Goal: Transaction & Acquisition: Obtain resource

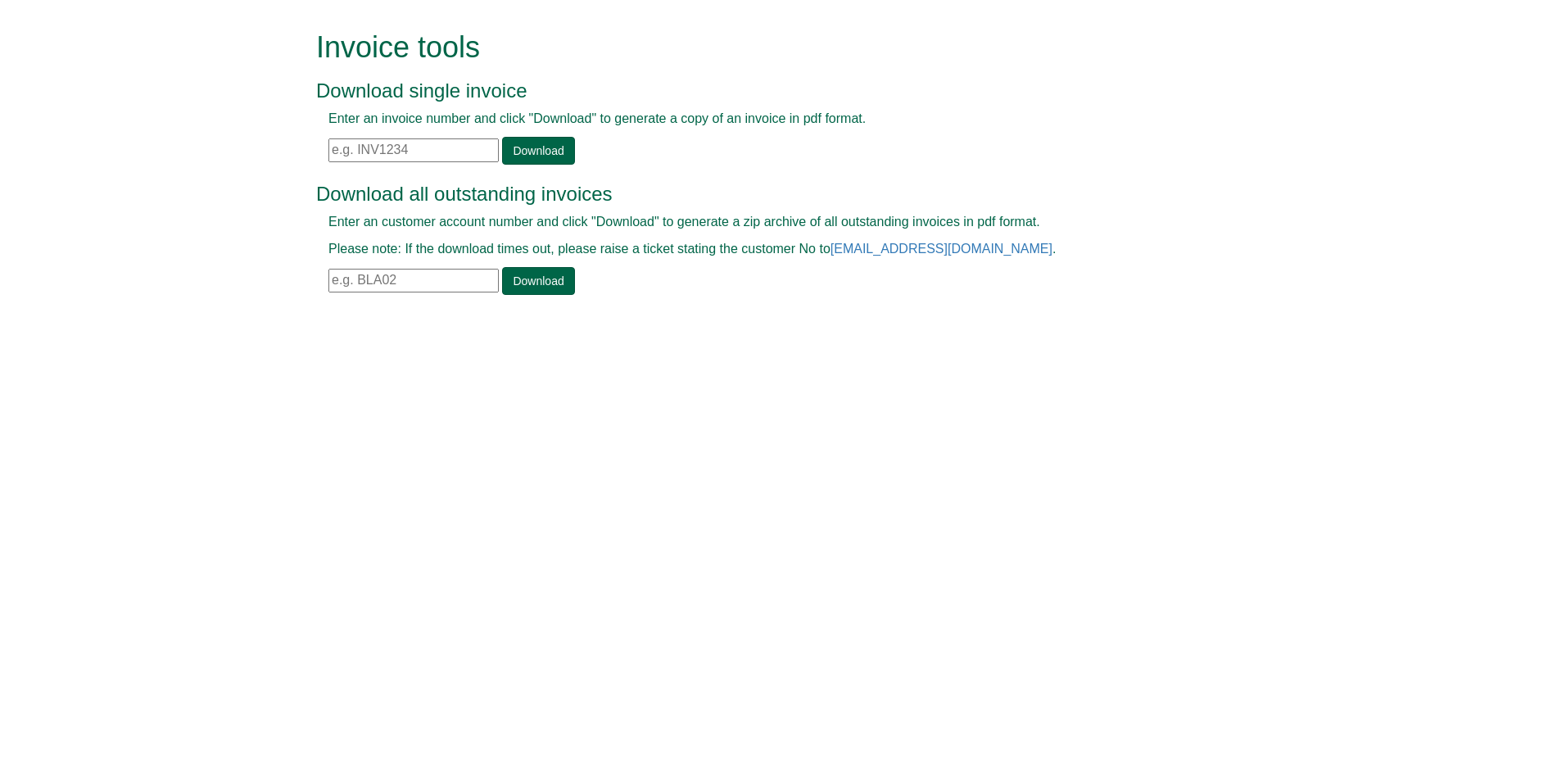
click at [442, 150] on input "text" at bounding box center [413, 150] width 170 height 24
paste input "[DOMAIN_NAME]"
type input "d"
paste input "INV1379821"
click at [532, 146] on link "Download" at bounding box center [538, 151] width 72 height 28
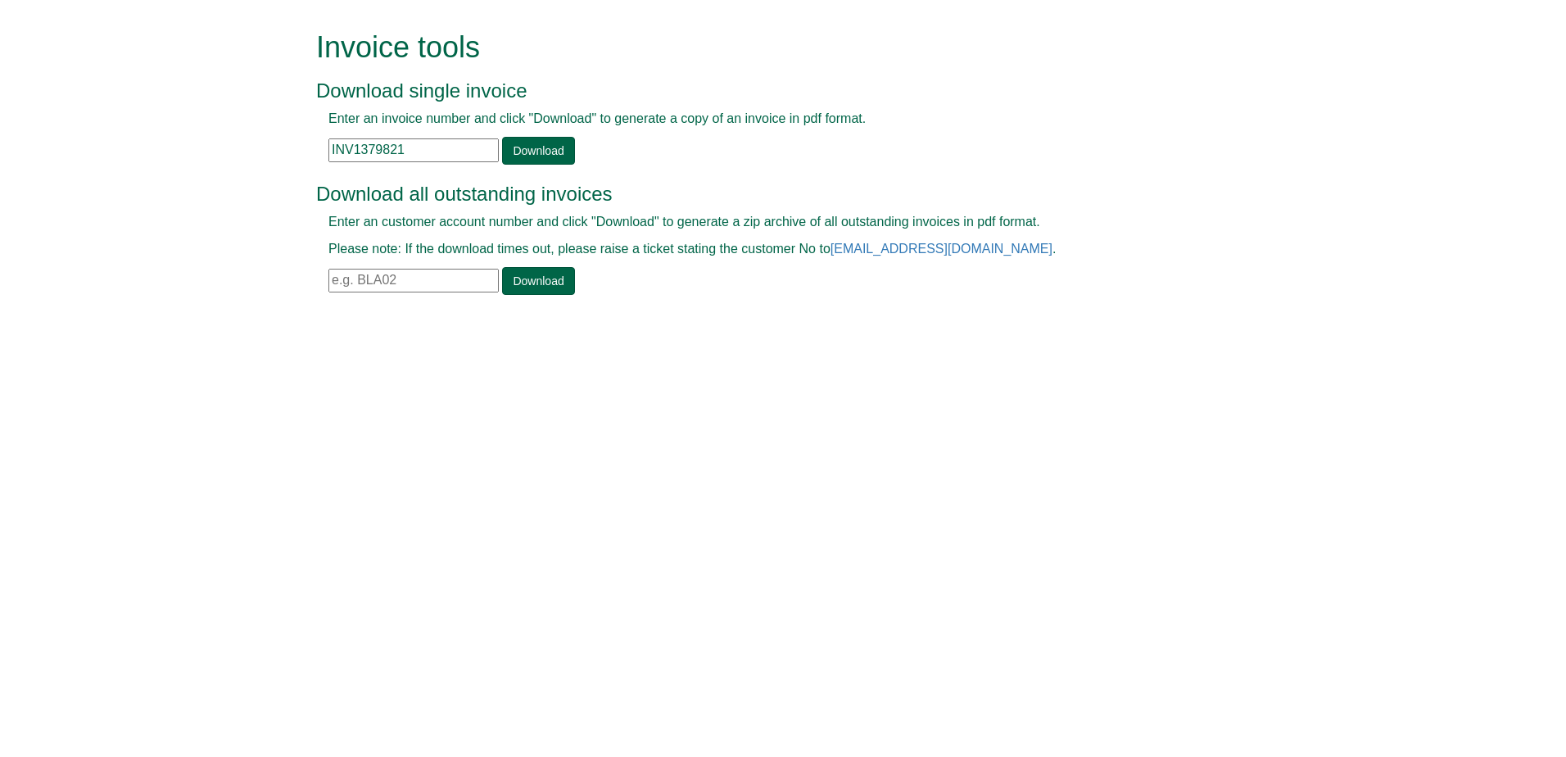
drag, startPoint x: 408, startPoint y: 148, endPoint x: 263, endPoint y: 149, distance: 144.9
click at [263, 149] on form "Invoice tools Download single invoice Enter an invoice number and click "Downlo…" at bounding box center [783, 164] width 1566 height 329
paste input "89658"
type input "INV1389658"
click at [563, 142] on link "Download" at bounding box center [538, 151] width 72 height 28
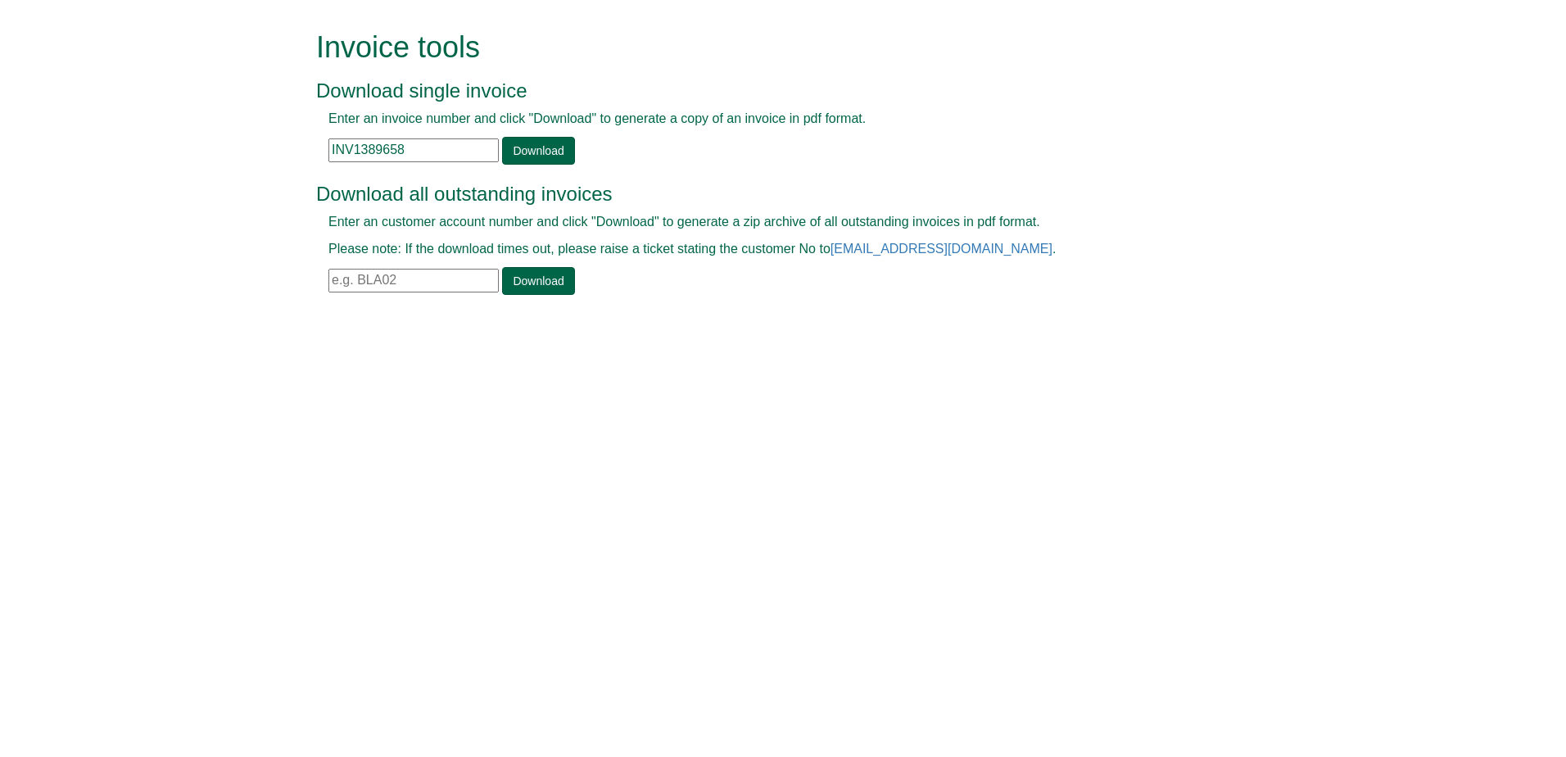
click at [423, 271] on input "text" at bounding box center [413, 281] width 170 height 24
paste input "EMEA601"
type input "EMEA601"
click at [502, 287] on link "Download" at bounding box center [538, 281] width 72 height 28
click at [1017, 329] on html "Invoice tools Download single invoice Enter an invoice number and click "Downlo…" at bounding box center [783, 164] width 1566 height 329
